Goal: Transaction & Acquisition: Purchase product/service

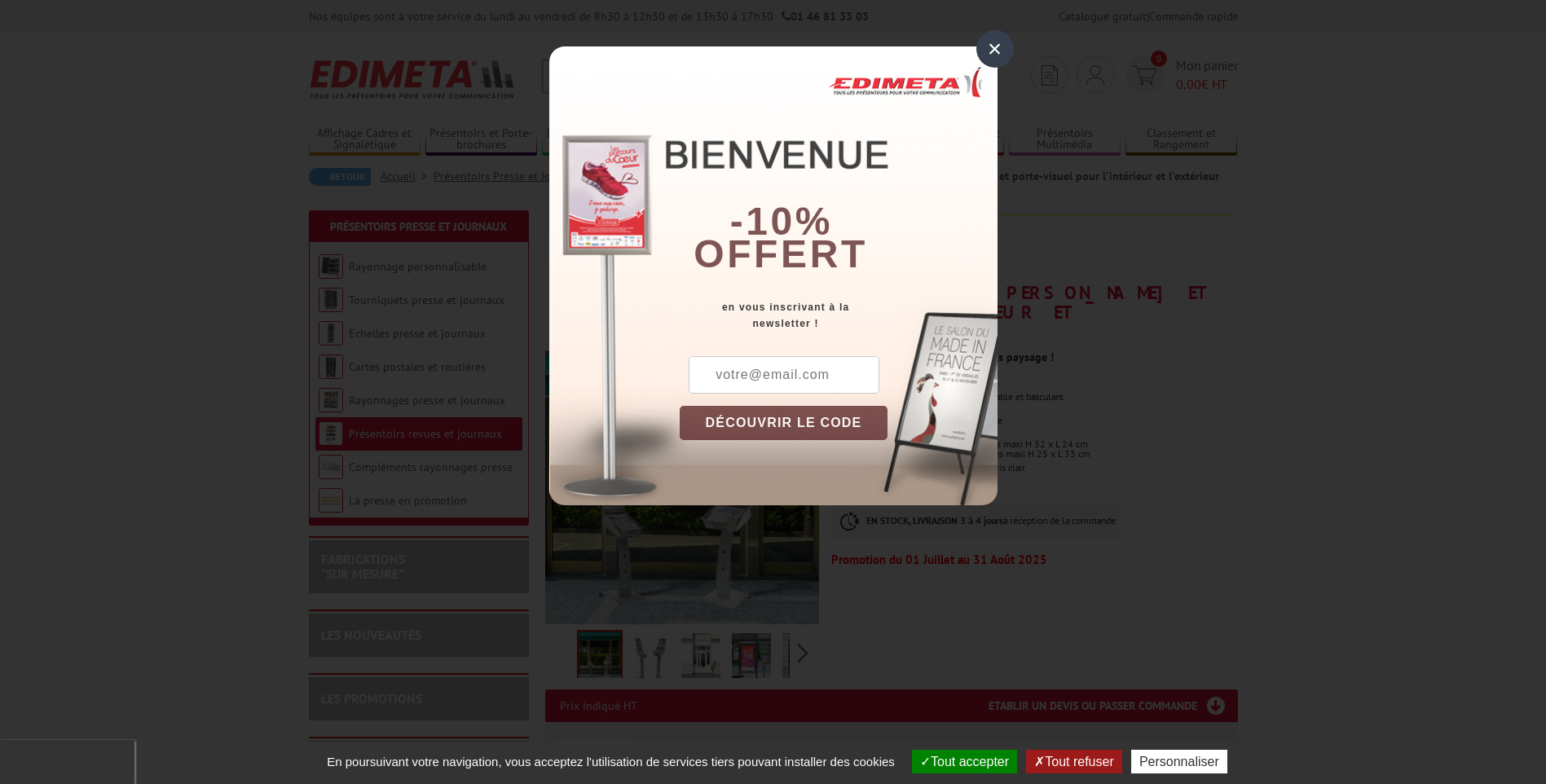
drag, startPoint x: 1121, startPoint y: 411, endPoint x: 1093, endPoint y: 387, distance: 36.9
click at [1122, 411] on div "× -10% offert en vous inscrivant à la newsletter ! DÉCOUVRIR LE CODE Copier le …" at bounding box center [773, 264] width 1546 height 529
click at [728, 377] on input "text" at bounding box center [783, 375] width 190 height 38
type input "[PERSON_NAME][EMAIL_ADDRESS][DOMAIN_NAME]"
click at [1232, 403] on div "× -10% offert en vous inscrivant à la newsletter ! mathilde.lespagnard@hotmail.…" at bounding box center [773, 264] width 1546 height 529
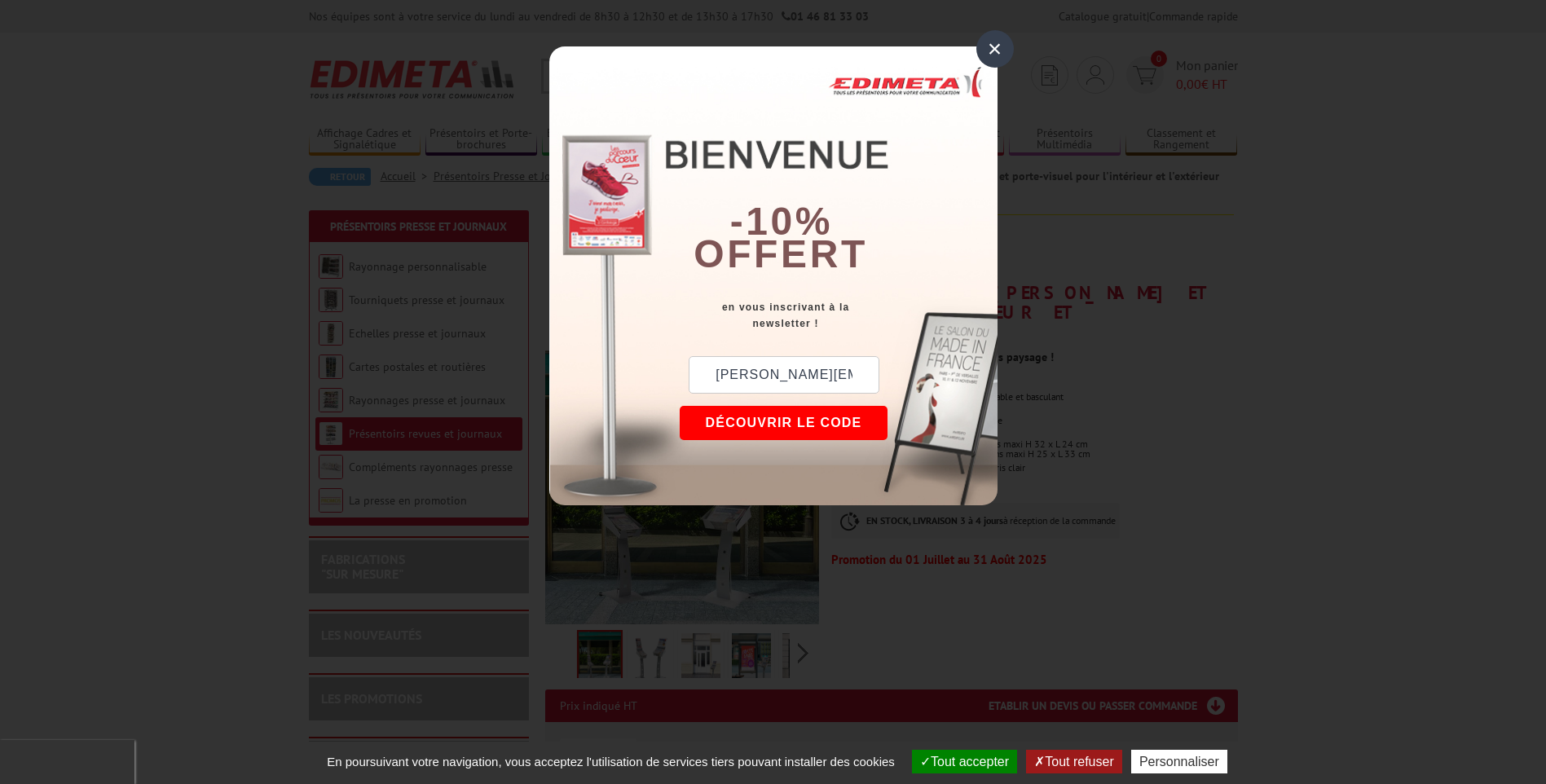
click at [990, 52] on div "×" at bounding box center [995, 49] width 38 height 38
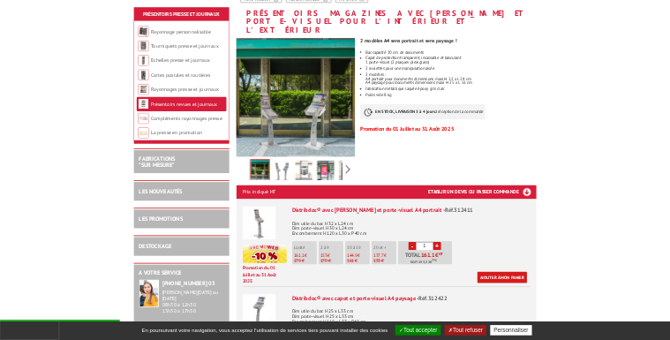
scroll to position [353, 0]
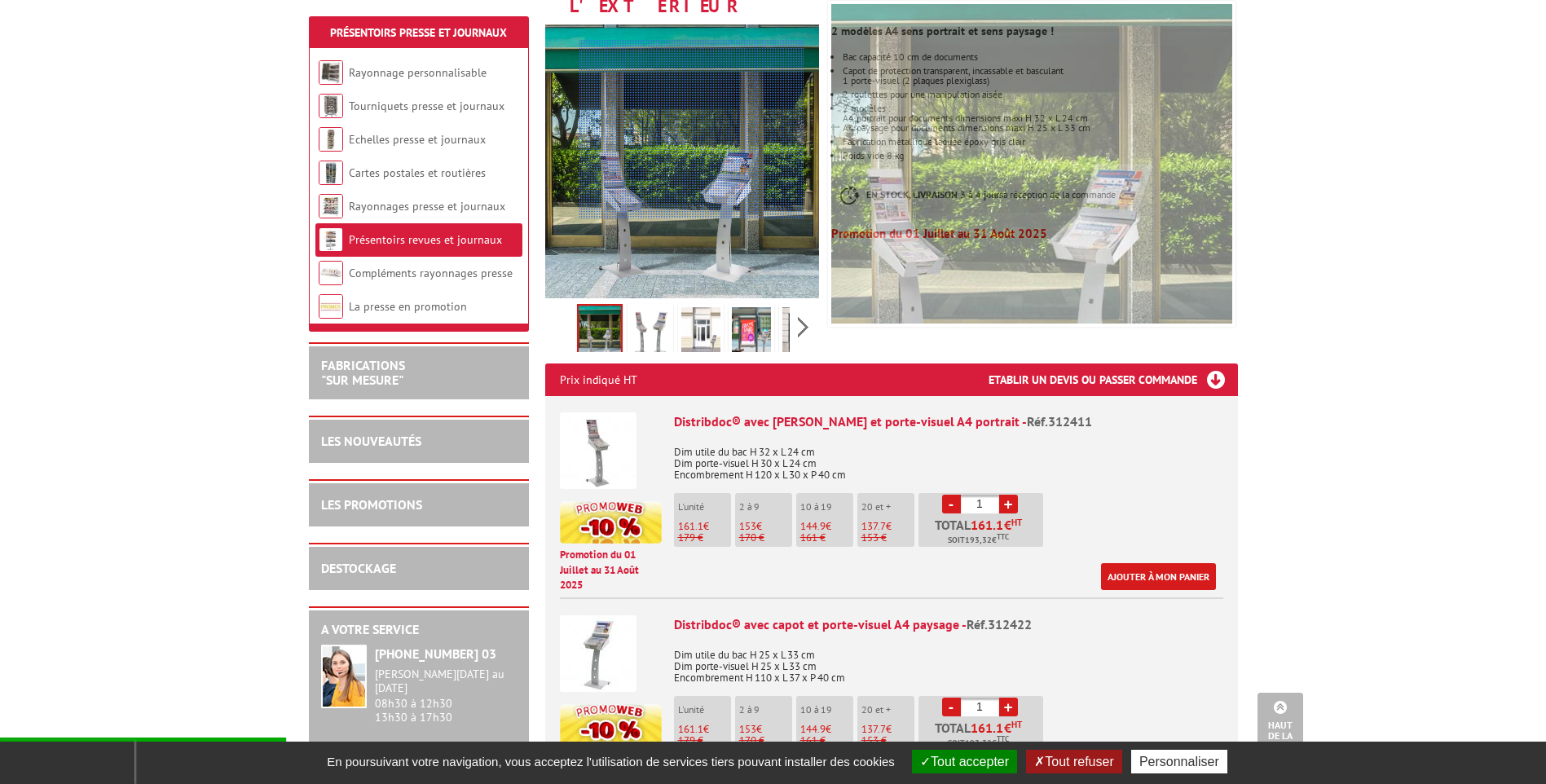
click at [692, 129] on div at bounding box center [691, 129] width 224 height 179
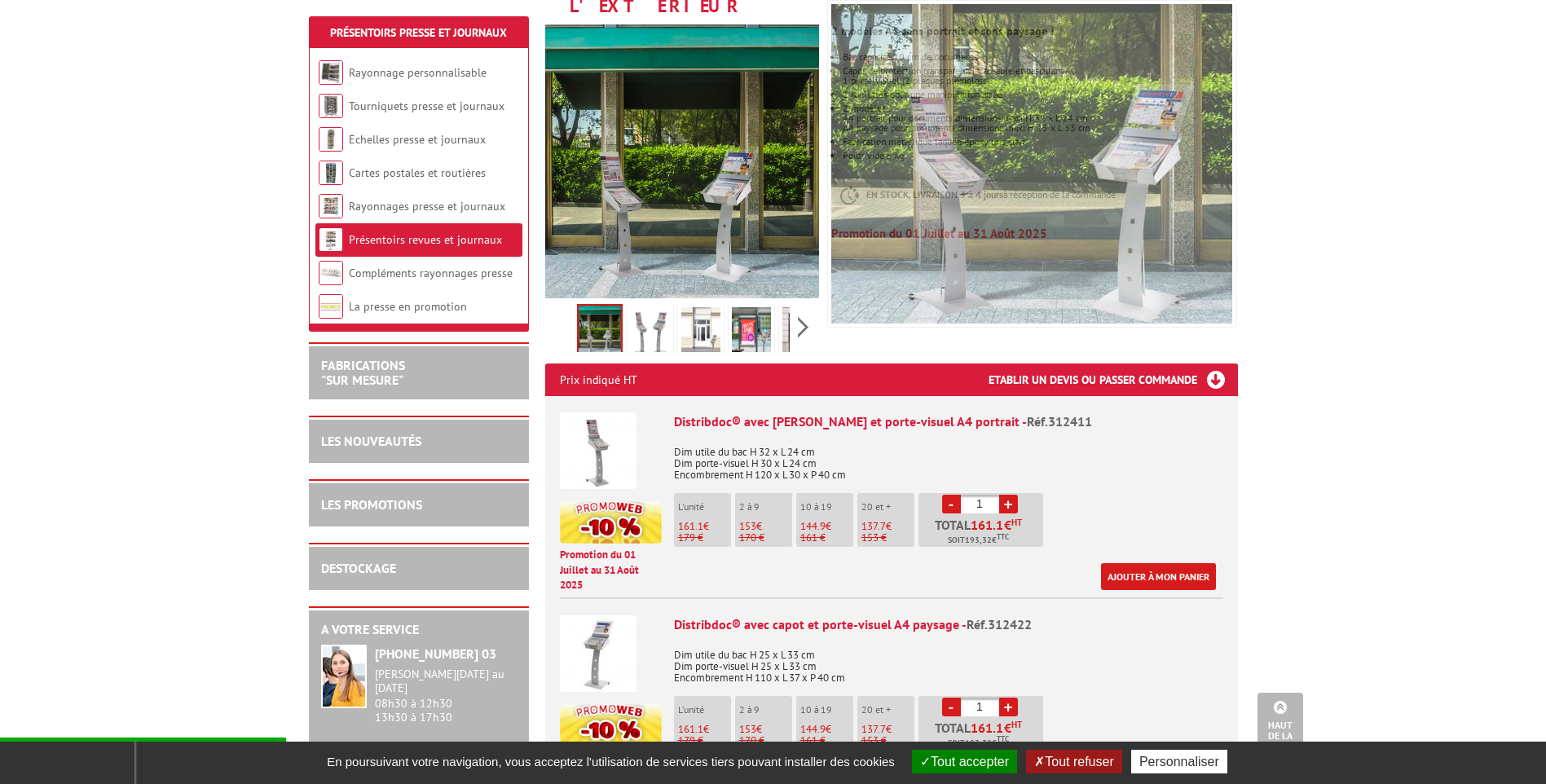
click at [667, 318] on img at bounding box center [650, 332] width 39 height 51
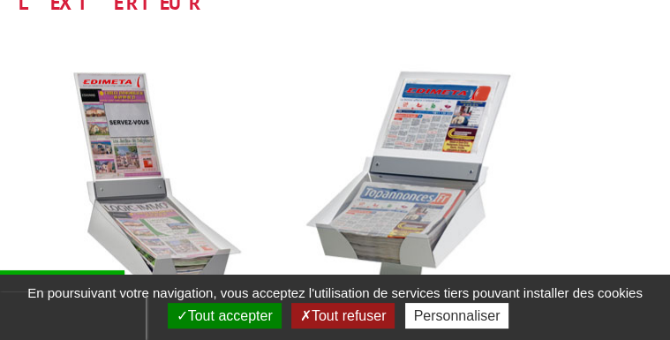
drag, startPoint x: 204, startPoint y: 318, endPoint x: 215, endPoint y: 318, distance: 11.5
click at [206, 318] on button "Tout accepter" at bounding box center [225, 316] width 114 height 26
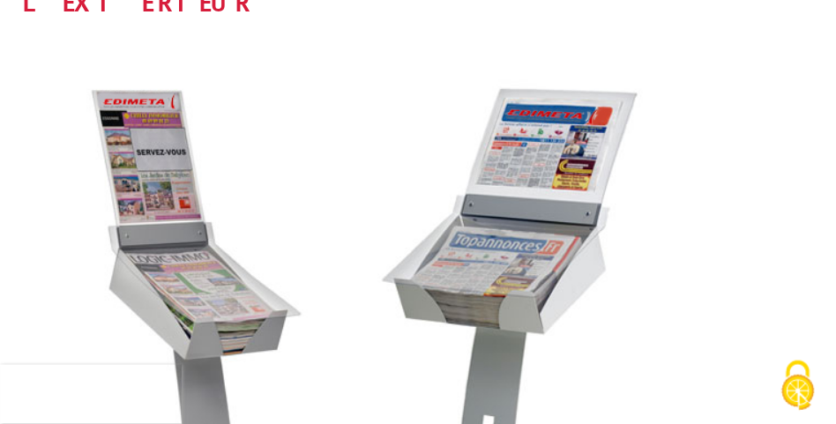
scroll to position [0, 0]
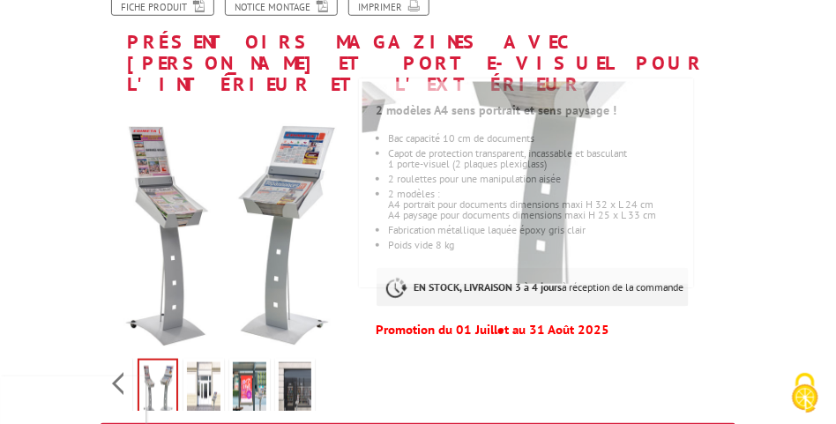
click at [215, 363] on img at bounding box center [204, 390] width 34 height 55
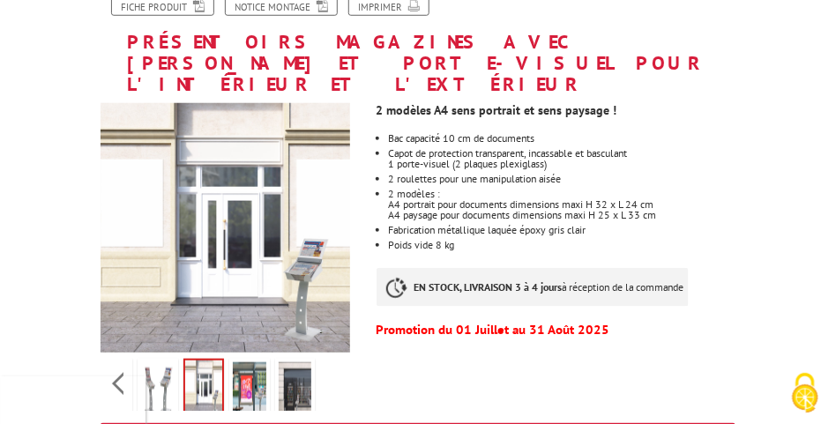
click at [236, 363] on img at bounding box center [250, 390] width 34 height 55
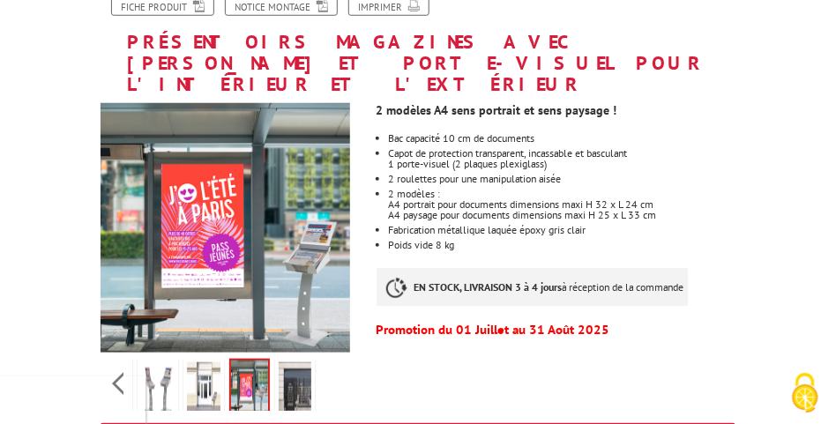
click at [292, 363] on img at bounding box center [296, 390] width 34 height 55
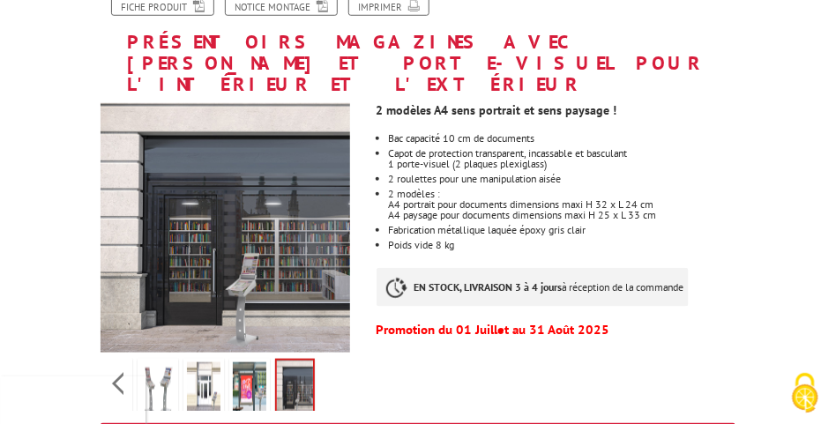
click at [258, 366] on img at bounding box center [250, 390] width 34 height 55
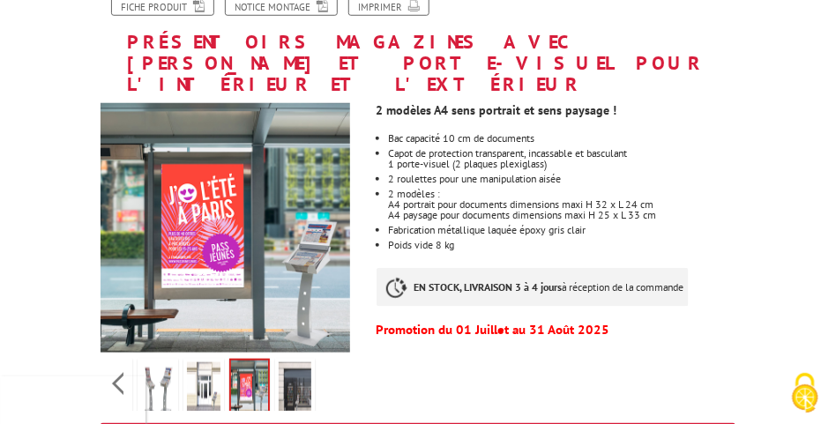
click at [221, 370] on link at bounding box center [203, 390] width 41 height 62
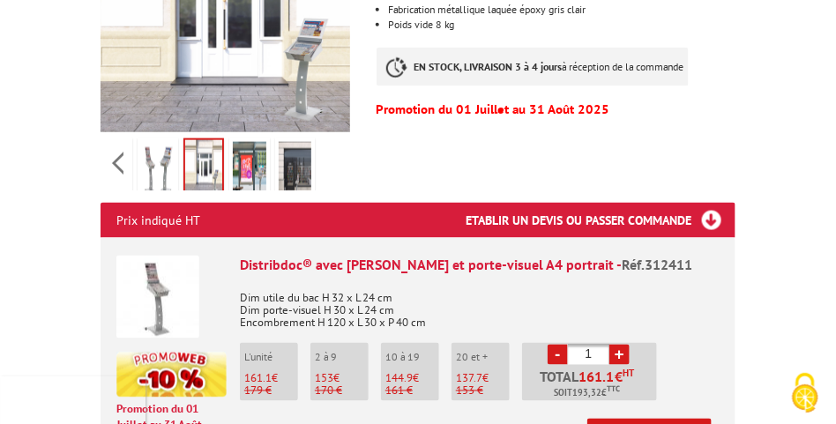
scroll to position [397, 0]
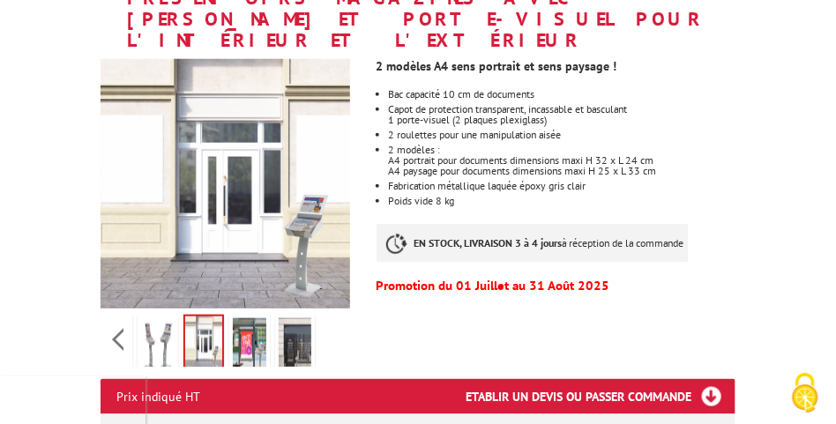
click at [637, 379] on h3 "Etablir un devis ou passer commande" at bounding box center [601, 396] width 270 height 35
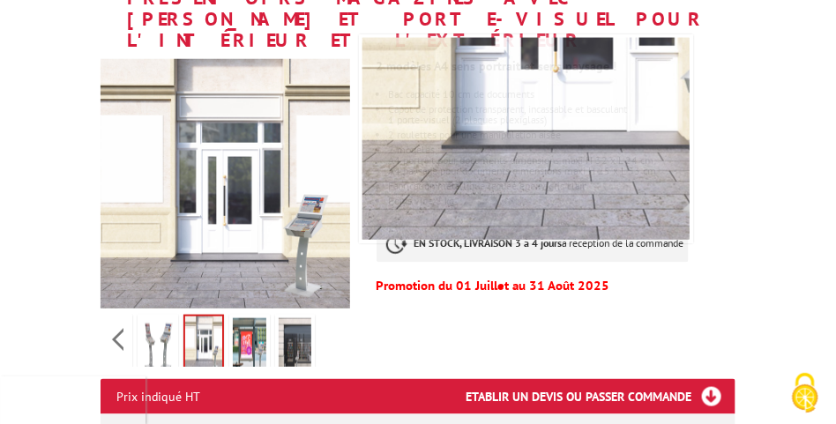
click at [159, 321] on img at bounding box center [158, 345] width 34 height 55
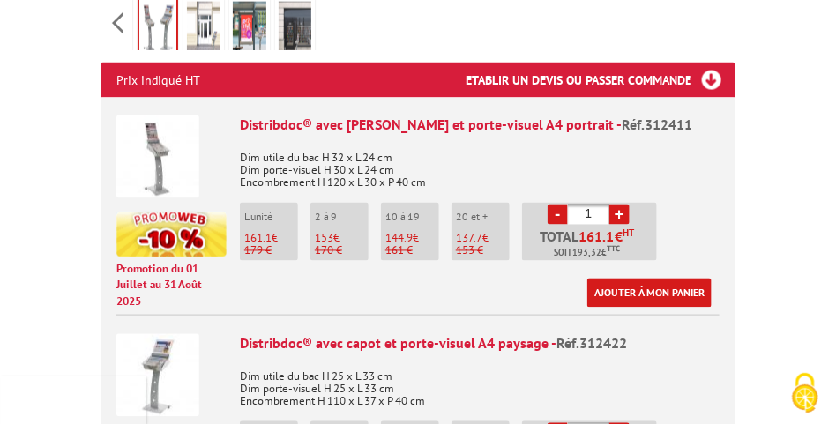
scroll to position [750, 0]
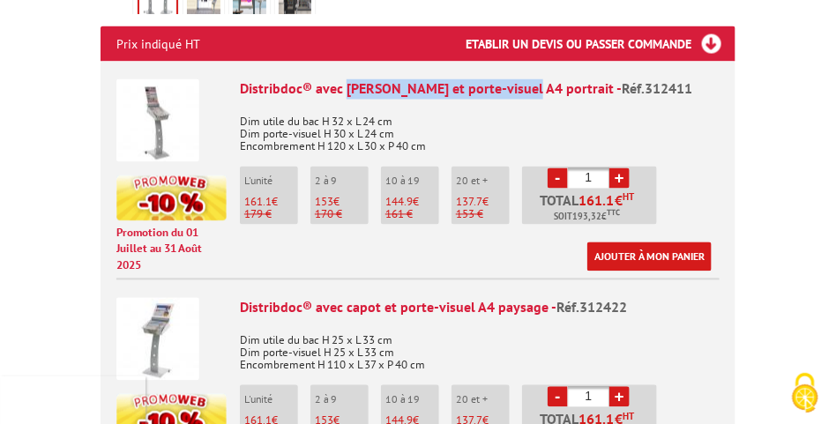
drag, startPoint x: 350, startPoint y: 71, endPoint x: 519, endPoint y: 71, distance: 168.5
click at [519, 79] on div "Distribdoc® avec capot et porte-visuel A4 portrait - Réf.312411" at bounding box center [480, 89] width 480 height 20
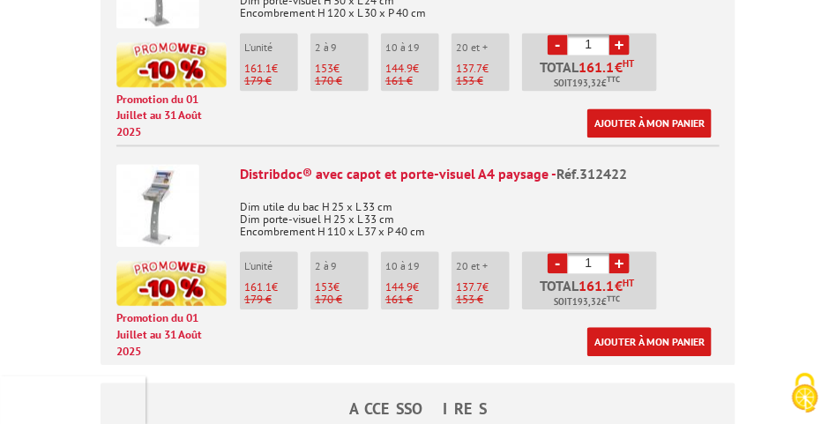
scroll to position [926, 0]
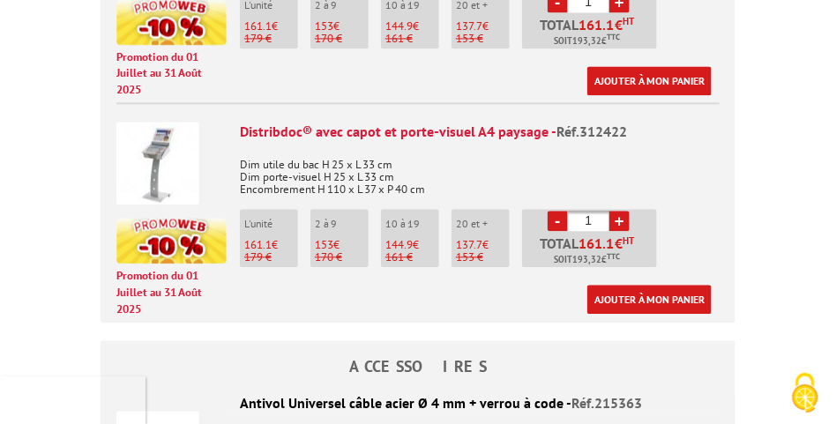
click at [251, 237] on span "161.1" at bounding box center [257, 244] width 27 height 15
click at [652, 285] on link "Ajouter à mon panier" at bounding box center [650, 299] width 124 height 29
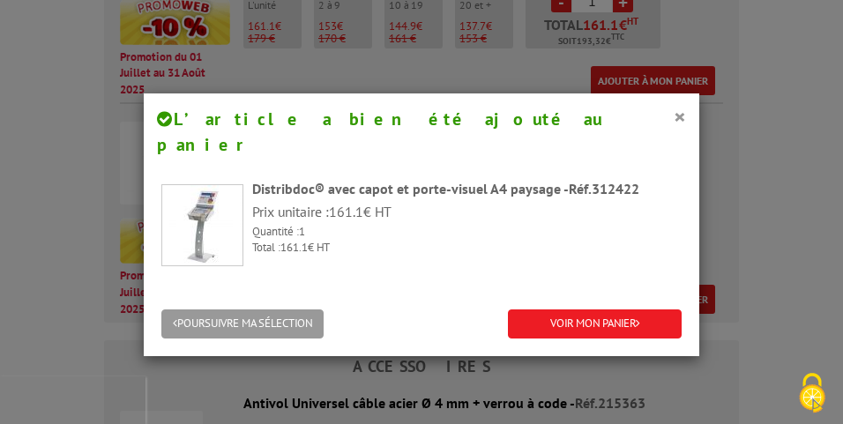
click at [775, 275] on div "× L’article a bien été ajouté au panier Distribdoc® avec capot et porte-visuel …" at bounding box center [421, 212] width 843 height 424
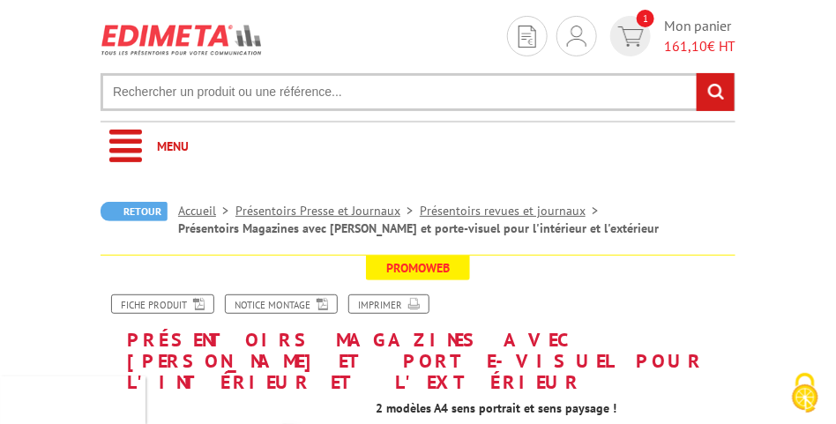
scroll to position [0, 0]
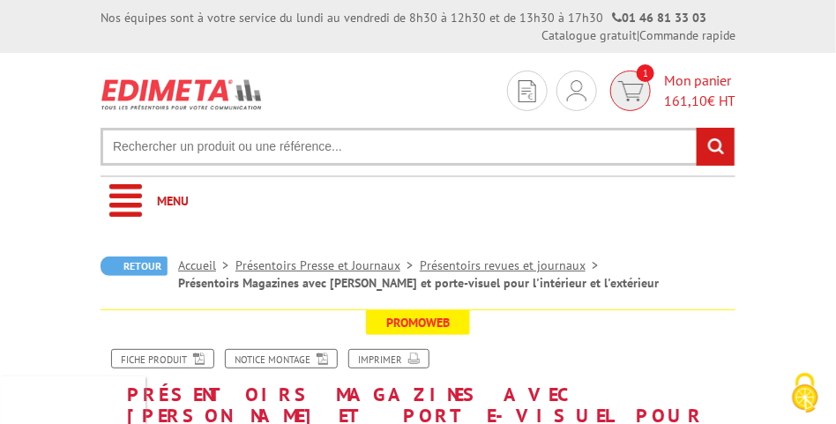
click at [637, 77] on span "1" at bounding box center [646, 73] width 18 height 18
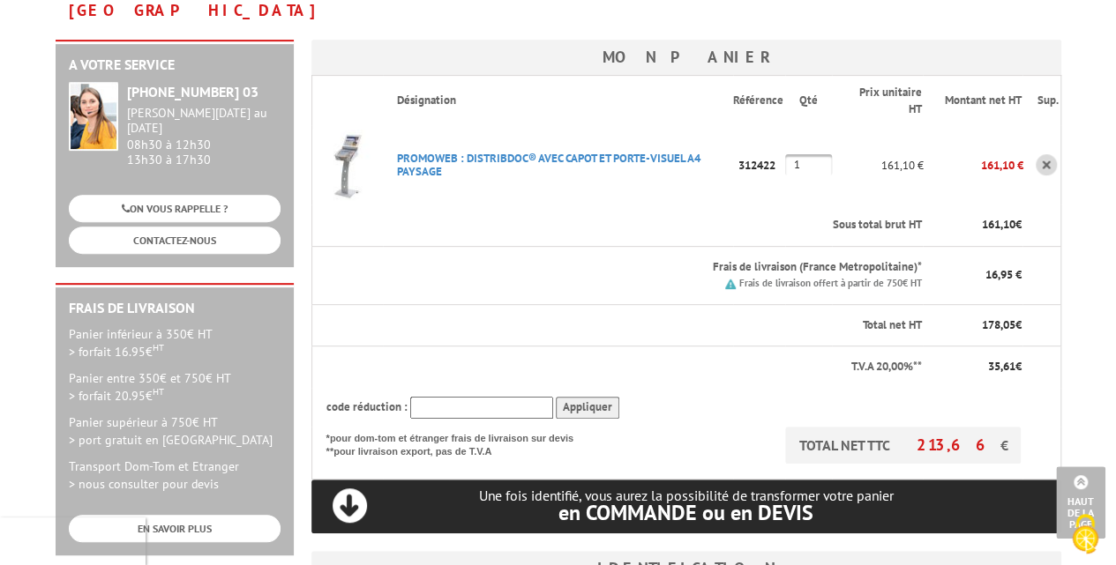
scroll to position [132, 0]
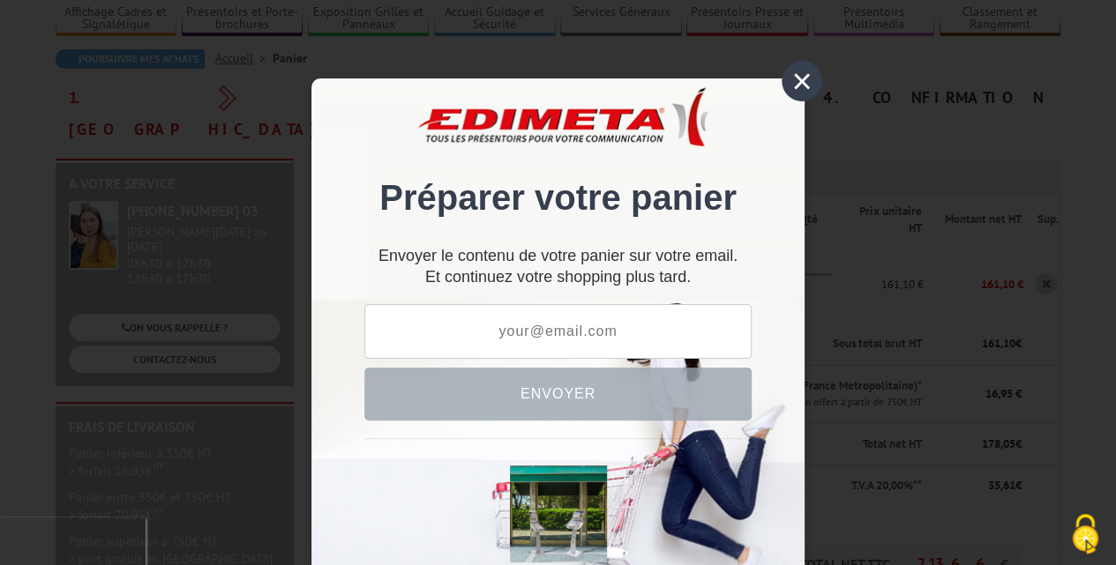
click at [565, 342] on input "text" at bounding box center [557, 331] width 387 height 55
click at [706, 321] on input "d" at bounding box center [557, 331] width 387 height 55
type input "direction.lespoussins@aubange.be"
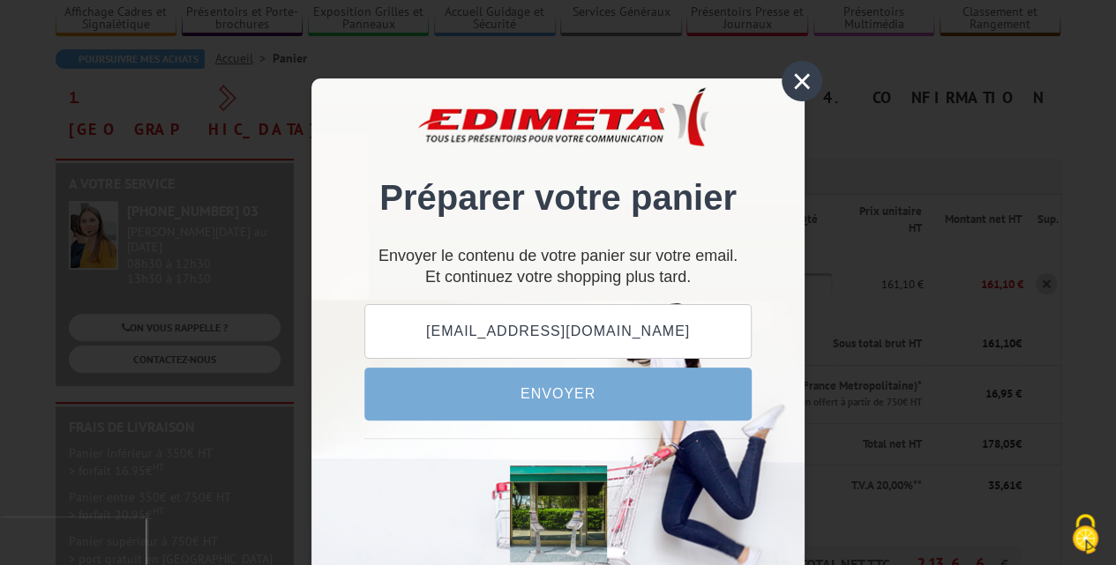
click at [565, 399] on button "Envoyer" at bounding box center [557, 394] width 387 height 53
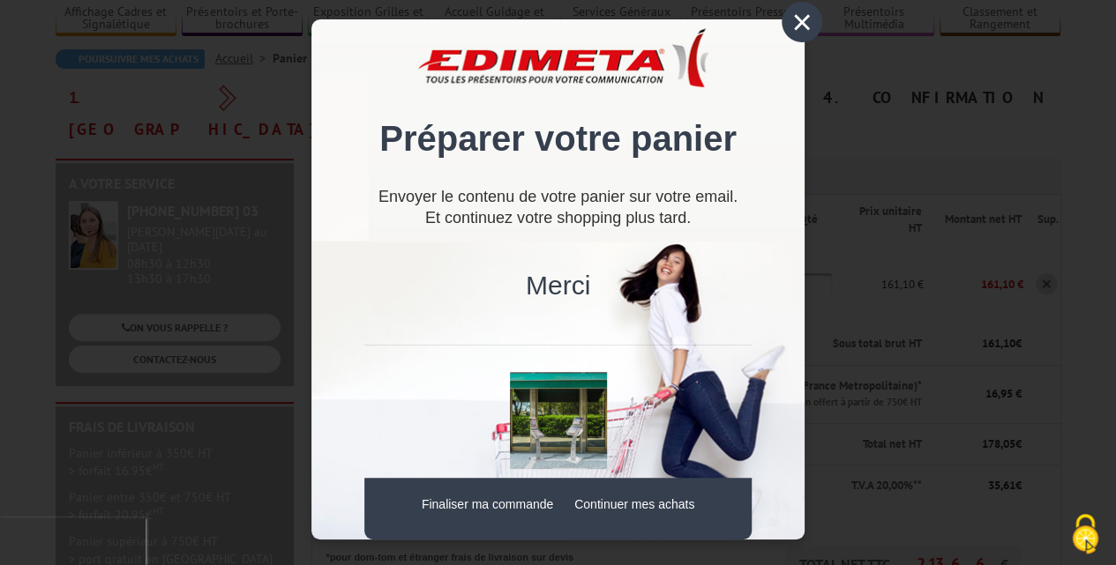
scroll to position [367, 0]
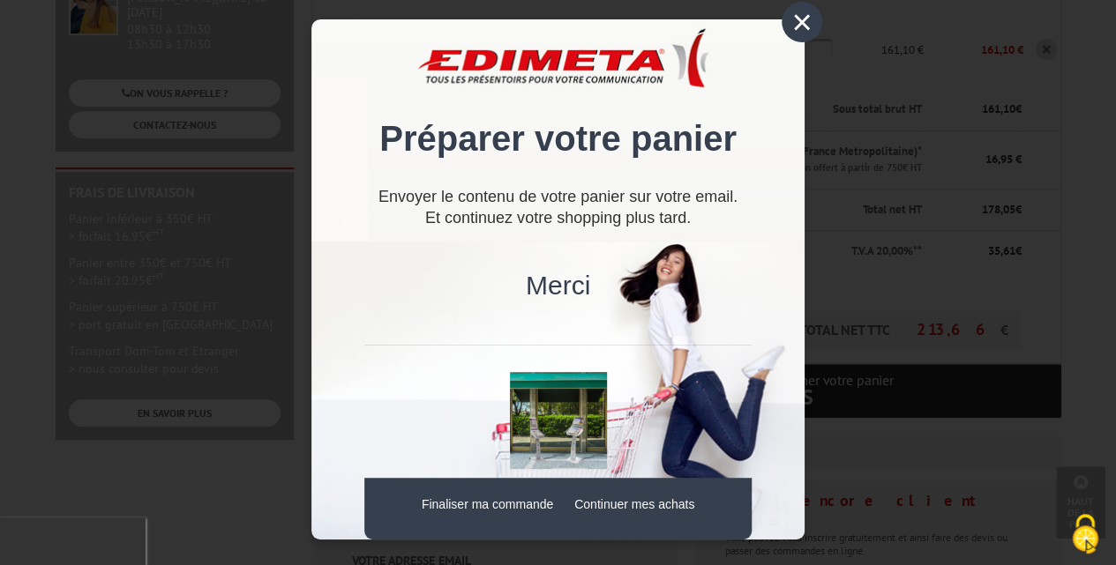
click at [791, 12] on div "×" at bounding box center [802, 22] width 41 height 41
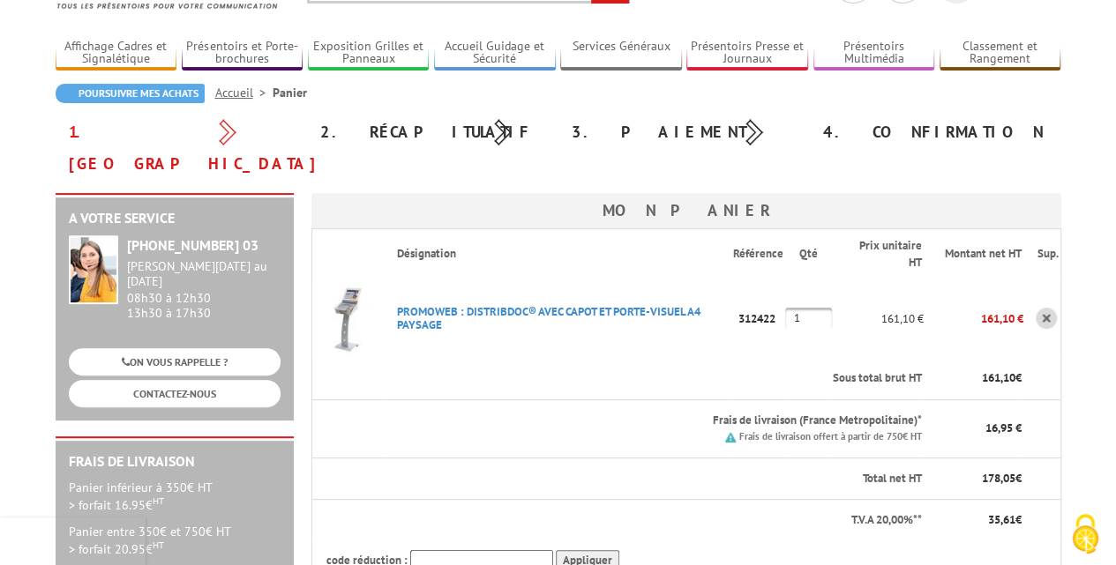
scroll to position [0, 0]
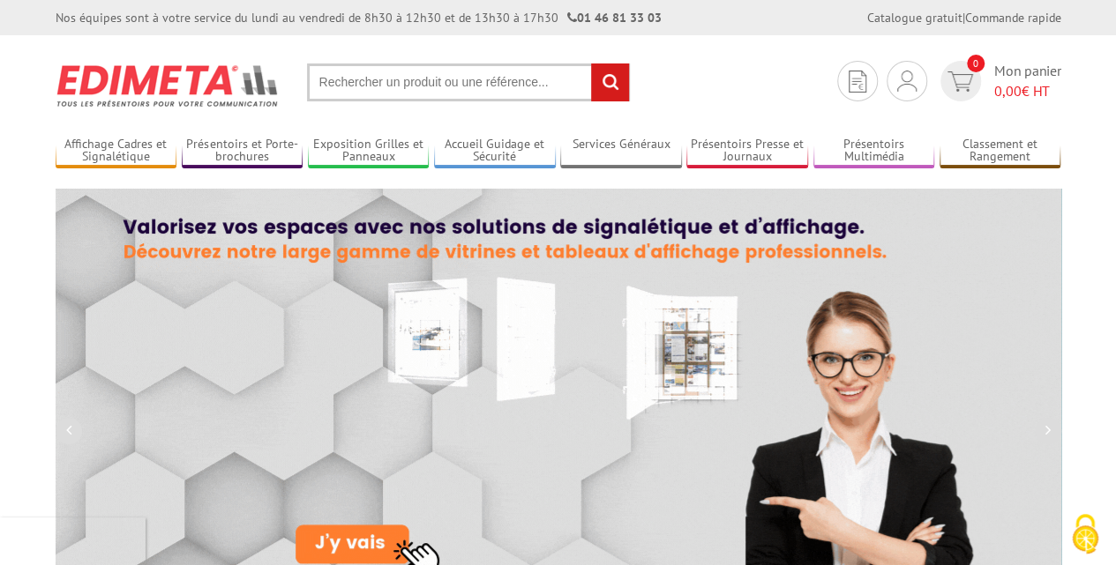
click at [491, 93] on input "text" at bounding box center [468, 83] width 323 height 38
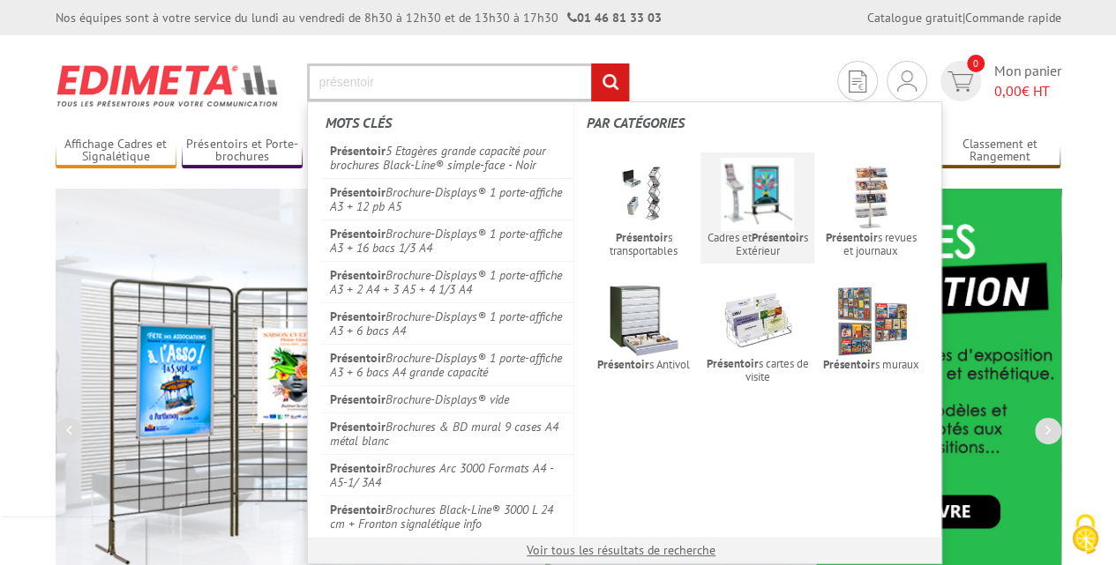
type input "présentoir"
click at [777, 248] on span "Cadres et Présentoir s Extérieur" at bounding box center [757, 244] width 103 height 26
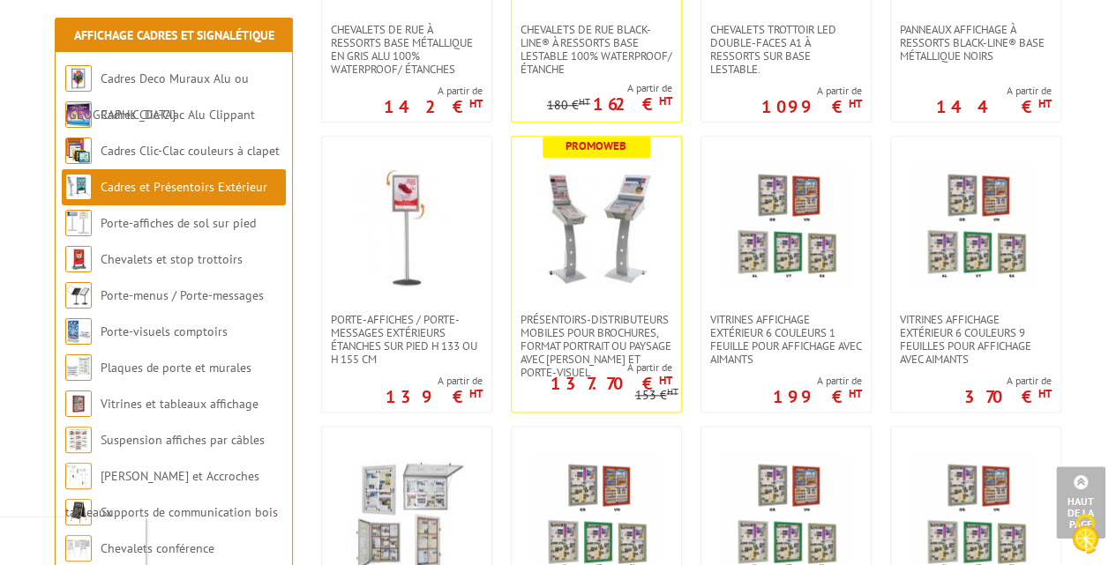
scroll to position [882, 0]
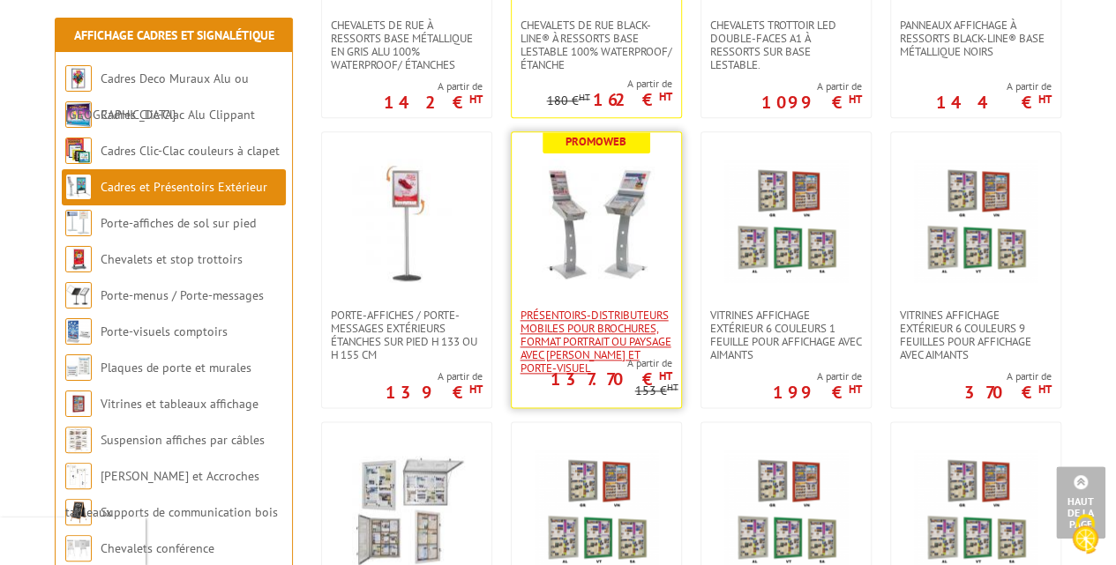
click at [618, 332] on span "Présentoirs-distributeurs mobiles pour brochures, format portrait ou paysage av…" at bounding box center [597, 342] width 152 height 66
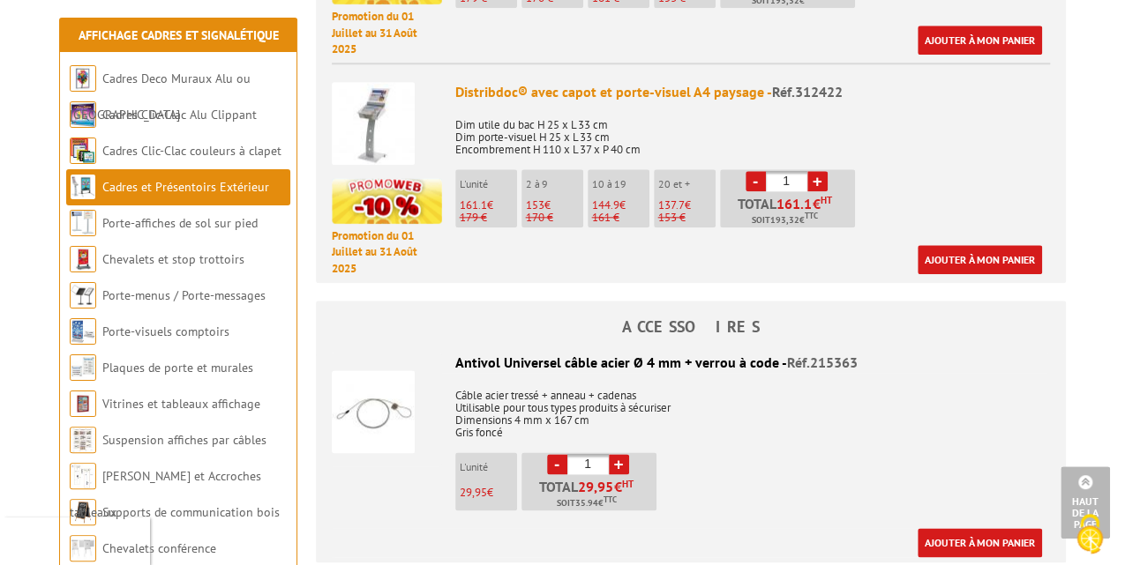
scroll to position [940, 0]
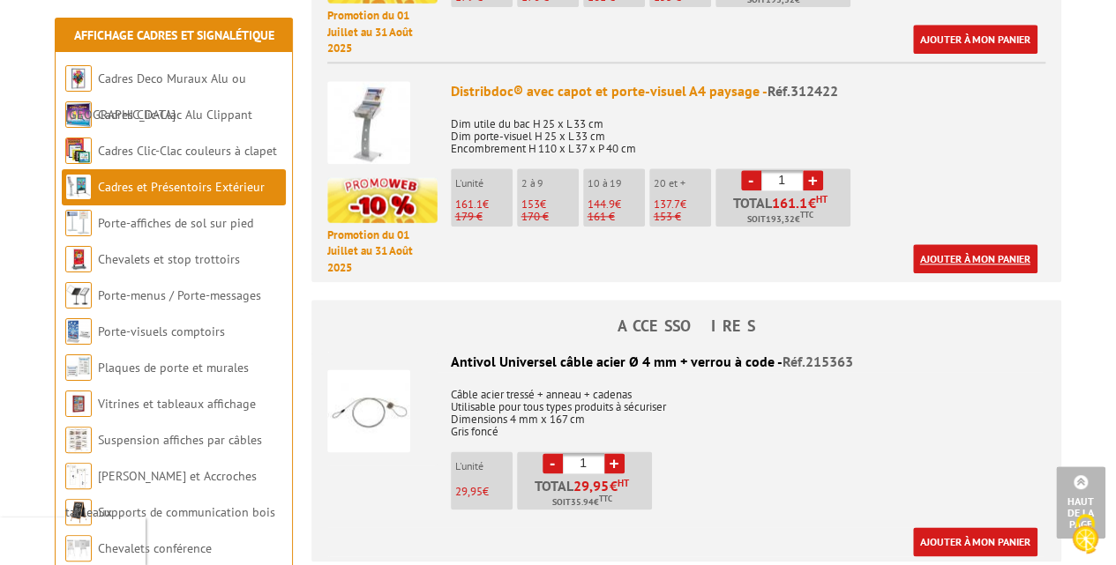
click at [972, 244] on link "Ajouter à mon panier" at bounding box center [975, 258] width 124 height 29
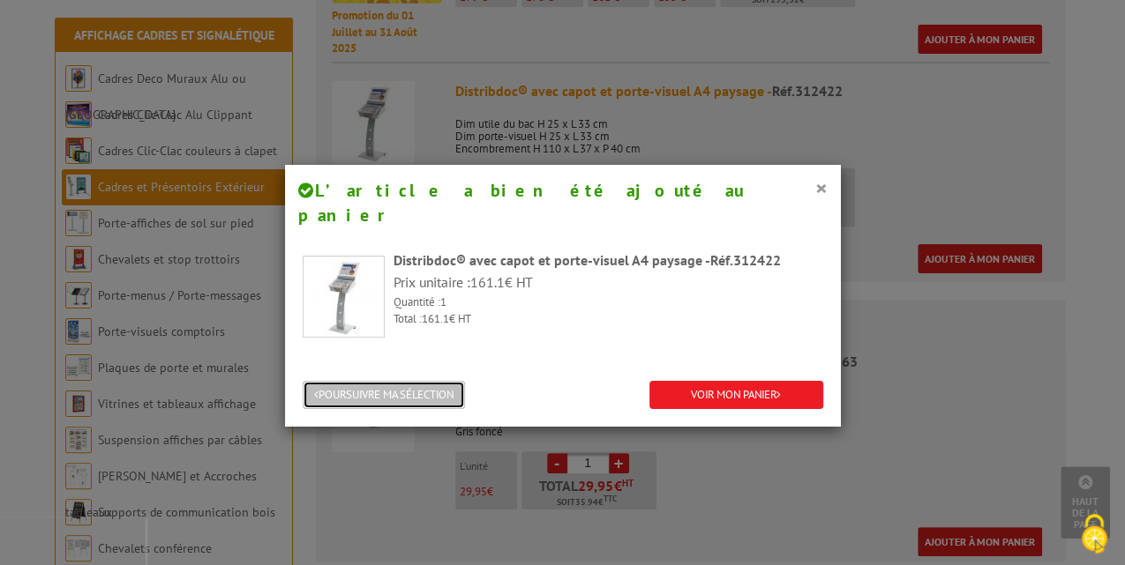
click at [444, 381] on button "POURSUIVRE MA SÉLECTION" at bounding box center [384, 395] width 162 height 29
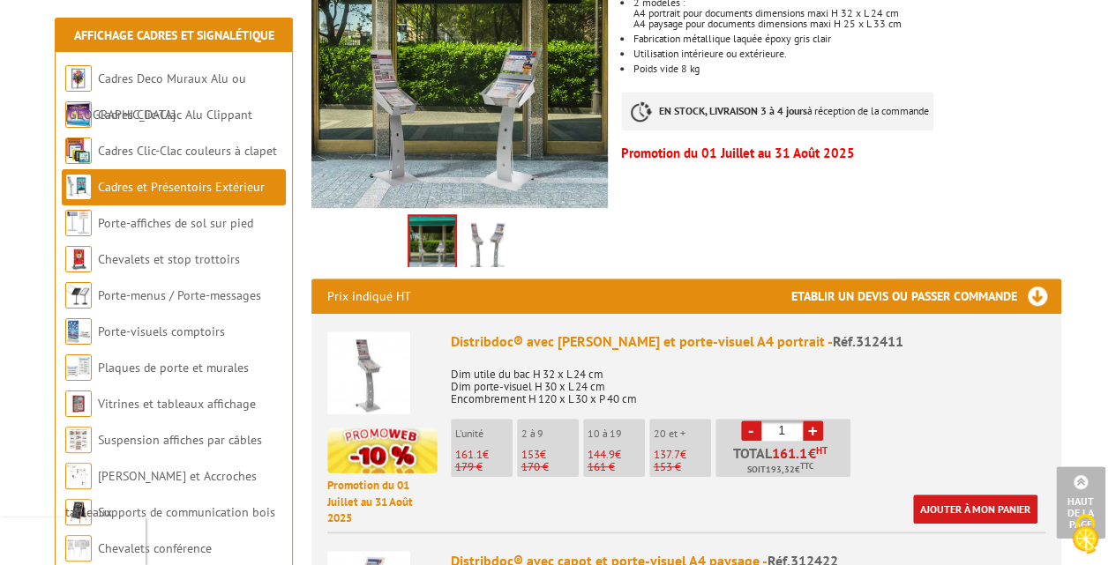
scroll to position [0, 0]
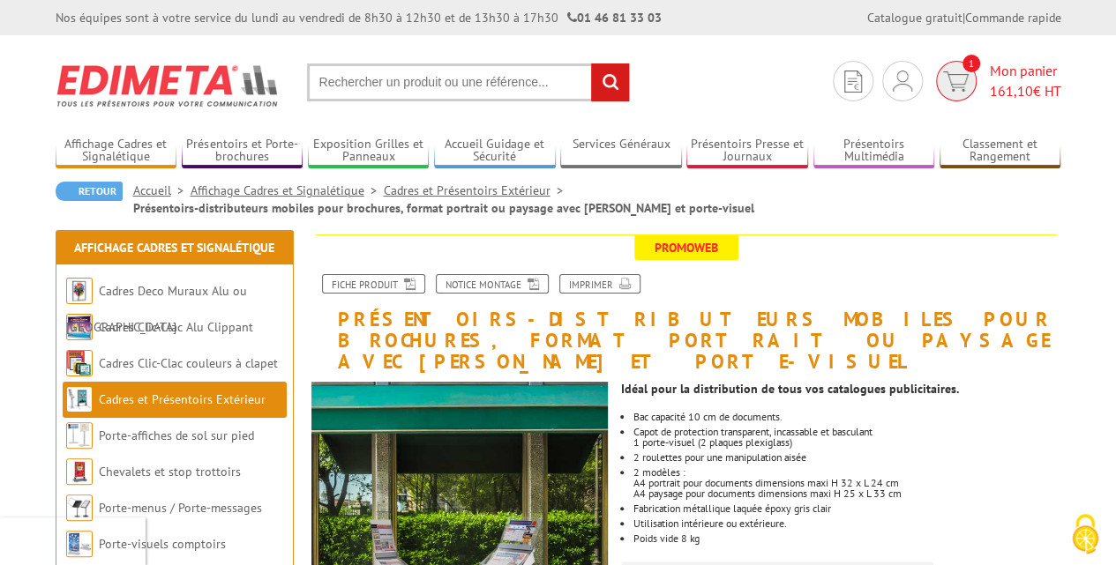
click at [1005, 85] on span "161,10" at bounding box center [1011, 91] width 43 height 18
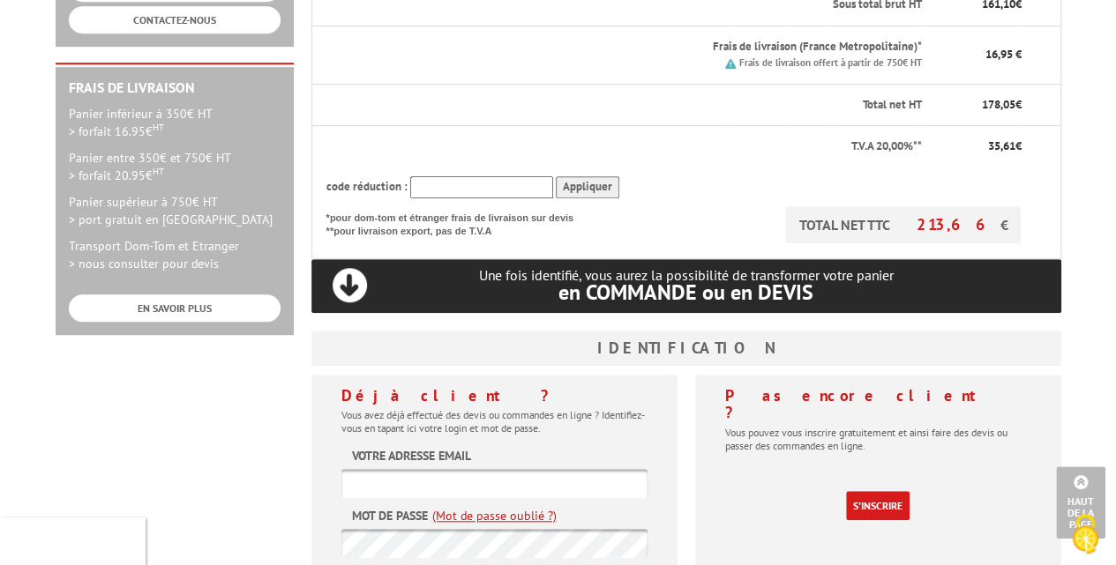
scroll to position [529, 0]
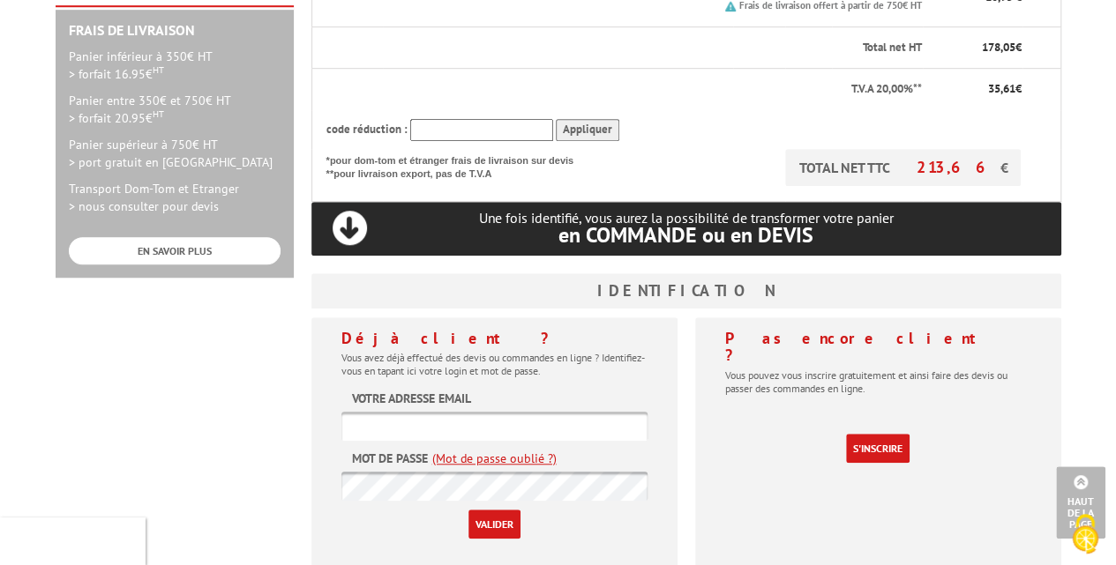
click at [455, 412] on input "text" at bounding box center [494, 426] width 306 height 29
